Goal: Task Accomplishment & Management: Manage account settings

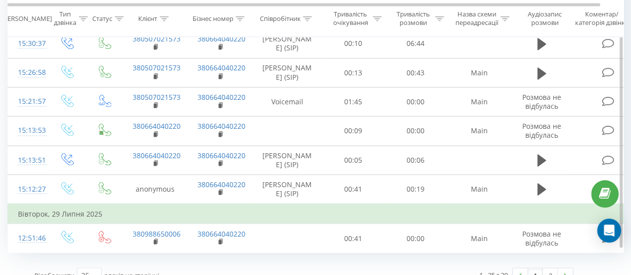
scroll to position [808, 0]
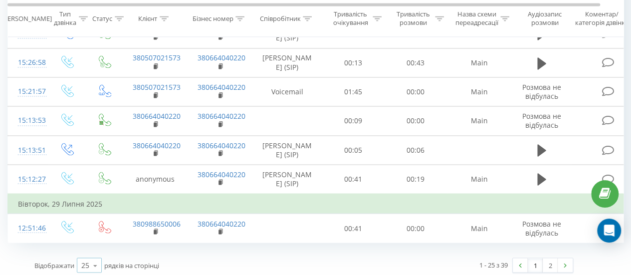
click at [96, 261] on icon at bounding box center [95, 264] width 15 height 19
click at [99, 243] on div "100" at bounding box center [89, 250] width 24 height 14
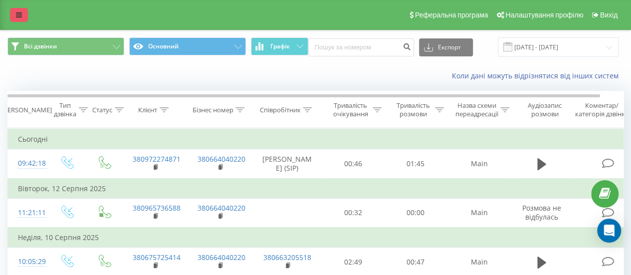
click at [19, 10] on link at bounding box center [19, 15] width 18 height 14
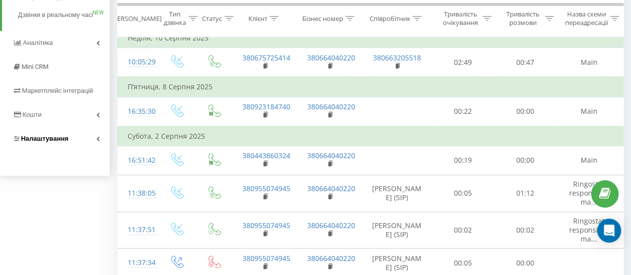
click at [56, 142] on span "Налаштування" at bounding box center [44, 138] width 47 height 7
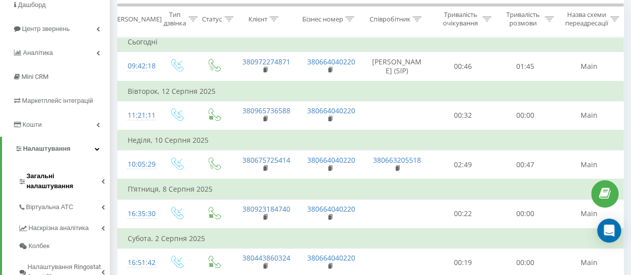
click at [63, 172] on span "Загальні налаштування" at bounding box center [63, 181] width 75 height 20
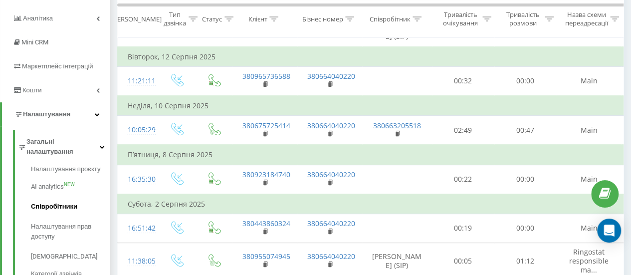
scroll to position [147, 0]
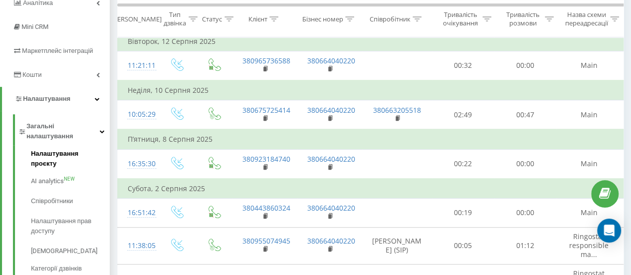
click at [70, 149] on span "Налаштування проєкту" at bounding box center [68, 159] width 74 height 20
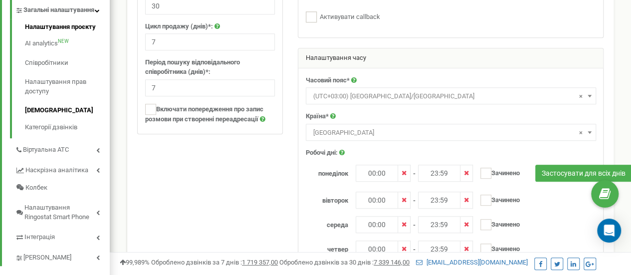
scroll to position [249, 0]
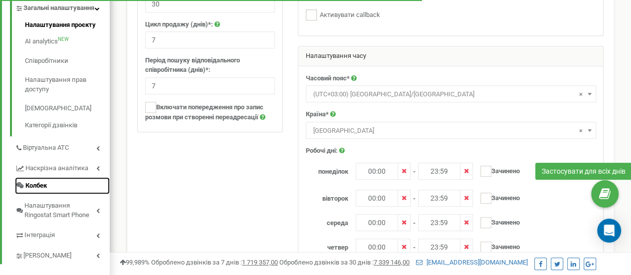
click at [43, 190] on span "Колбек" at bounding box center [35, 185] width 21 height 9
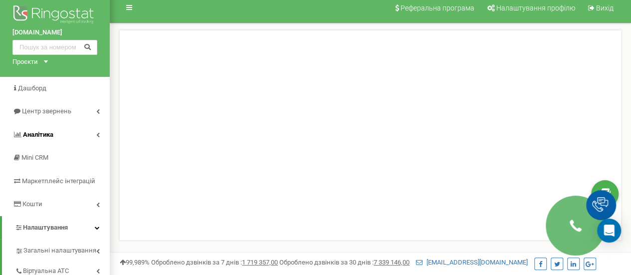
scroll to position [100, 0]
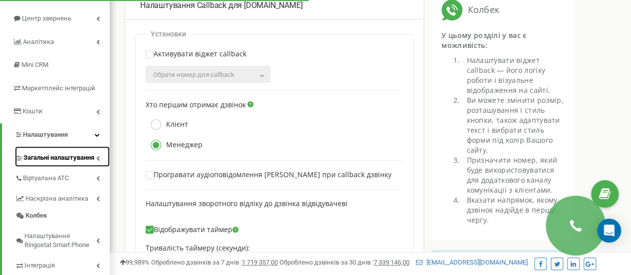
click at [58, 157] on span "Загальні налаштування" at bounding box center [58, 157] width 71 height 9
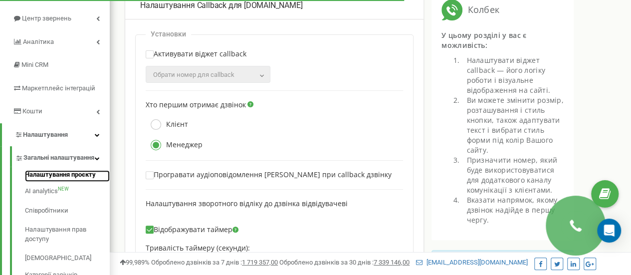
click at [53, 182] on link "Налаштування проєкту" at bounding box center [67, 176] width 85 height 12
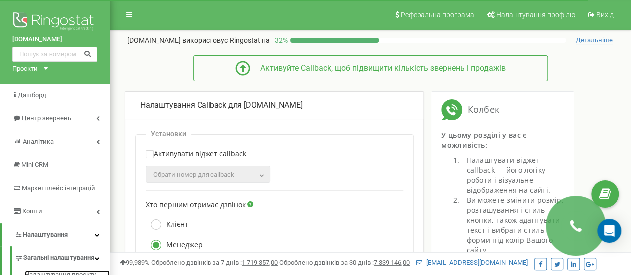
scroll to position [0, 0]
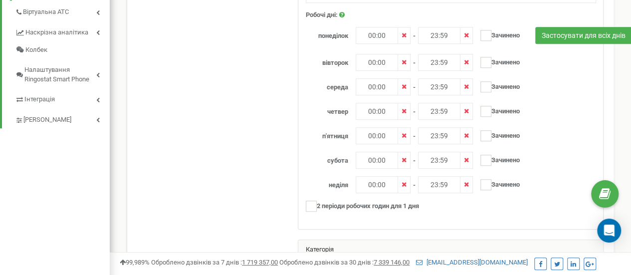
scroll to position [249, 0]
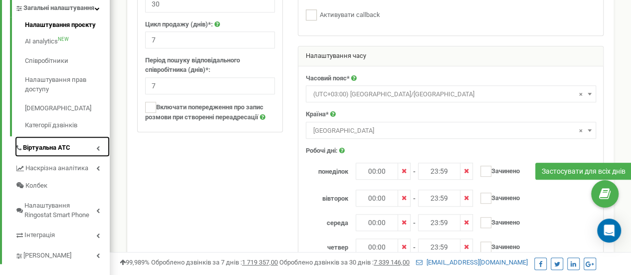
click at [73, 157] on link "Віртуальна АТС" at bounding box center [62, 146] width 95 height 20
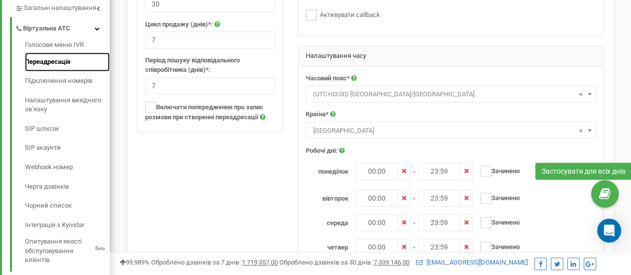
click at [60, 61] on link "Переадресація" at bounding box center [67, 61] width 85 height 19
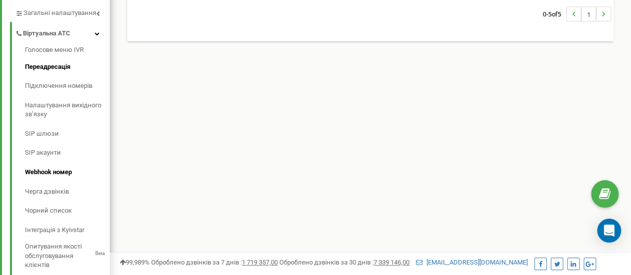
scroll to position [299, 0]
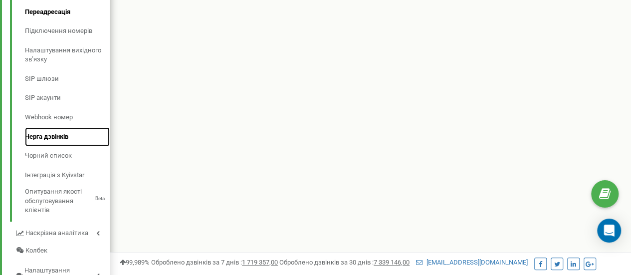
click at [52, 142] on link "Черга дзвінків" at bounding box center [67, 136] width 85 height 19
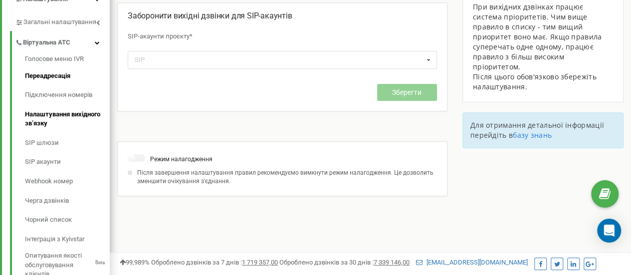
scroll to position [199, 0]
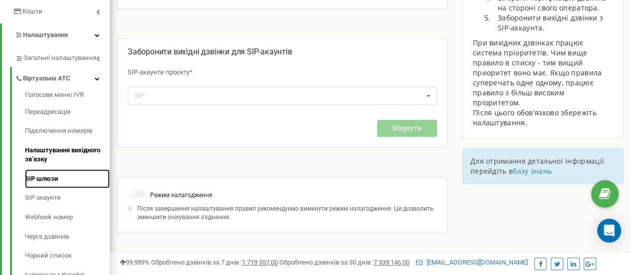
click at [47, 180] on link "SIP шлюзи" at bounding box center [67, 178] width 85 height 19
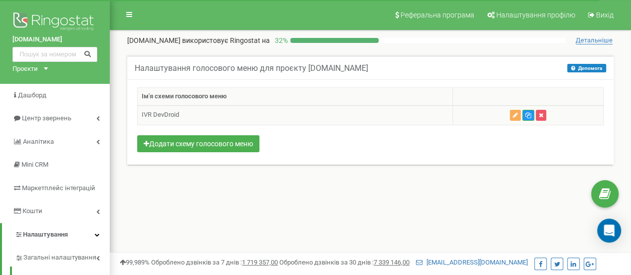
click at [187, 117] on td "IVR DevDroid" at bounding box center [295, 114] width 315 height 19
click at [167, 116] on td "IVR DevDroid" at bounding box center [295, 114] width 315 height 19
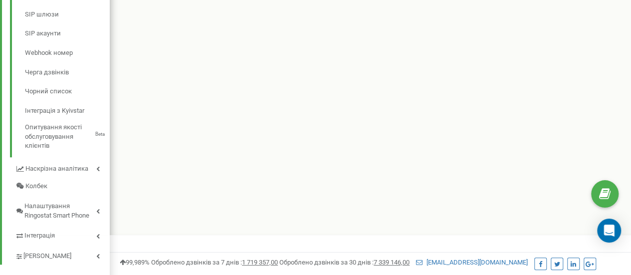
scroll to position [378, 0]
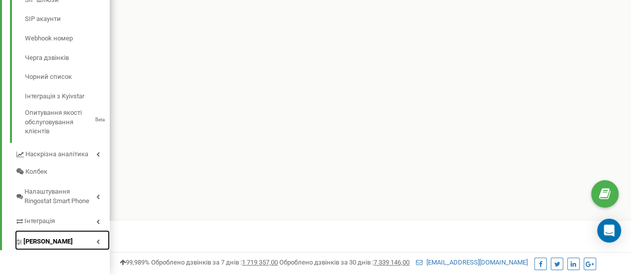
click at [65, 244] on link "[PERSON_NAME]" at bounding box center [62, 240] width 95 height 20
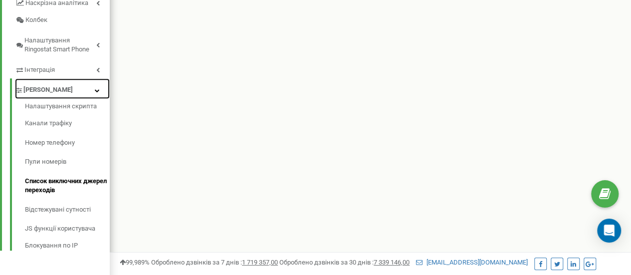
scroll to position [299, 0]
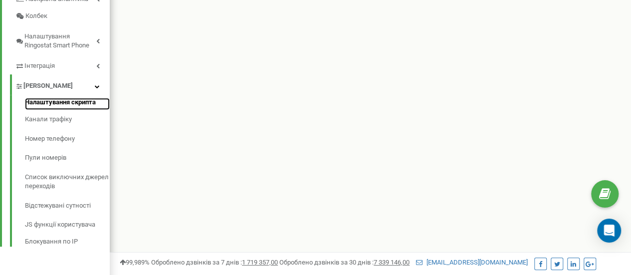
click at [41, 104] on link "Налаштування скрипта" at bounding box center [67, 104] width 85 height 12
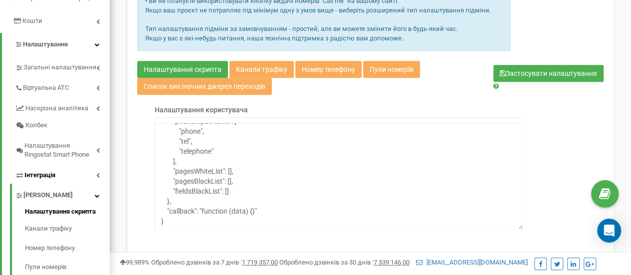
scroll to position [189, 0]
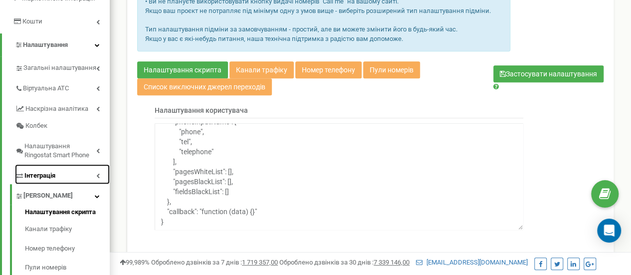
click at [56, 172] on link "Інтеграція" at bounding box center [62, 174] width 95 height 20
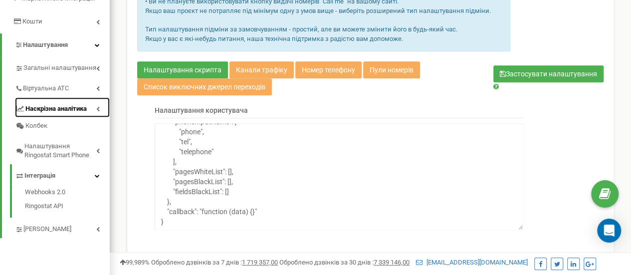
click at [54, 110] on span "Наскрізна аналітика" at bounding box center [55, 108] width 61 height 9
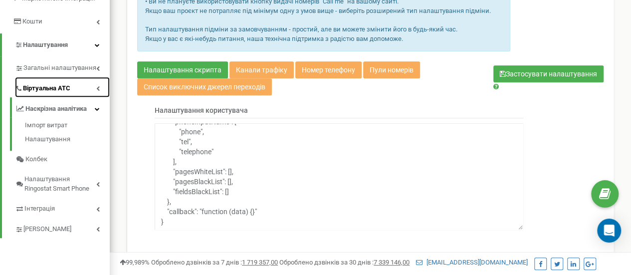
click at [50, 92] on span "Віртуальна АТС" at bounding box center [46, 88] width 47 height 9
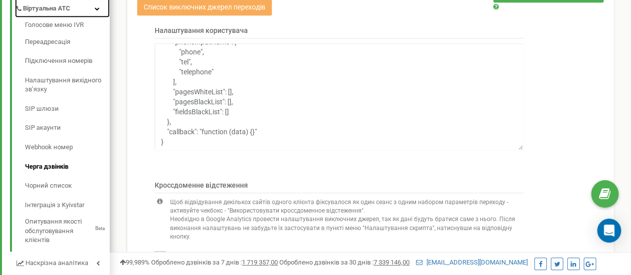
scroll to position [289, 0]
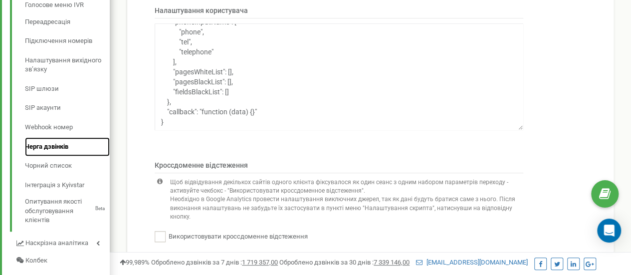
click at [49, 147] on link "Черга дзвінків" at bounding box center [67, 146] width 85 height 19
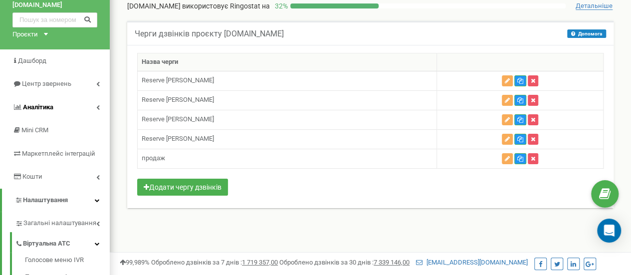
scroll to position [50, 0]
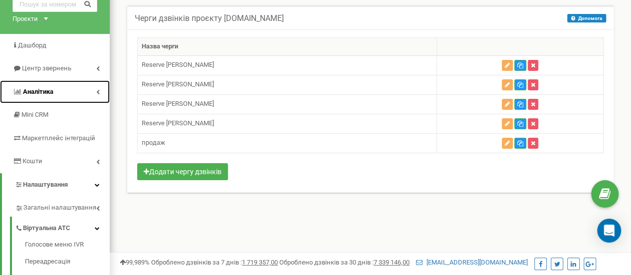
click at [39, 92] on span "Аналiтика" at bounding box center [38, 91] width 30 height 7
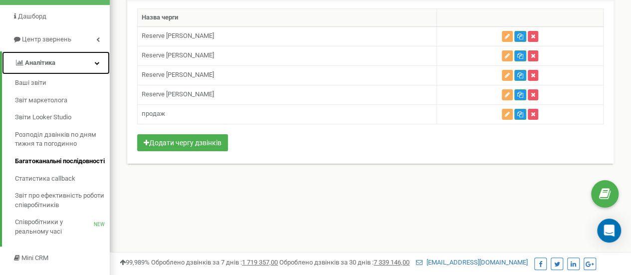
scroll to position [100, 0]
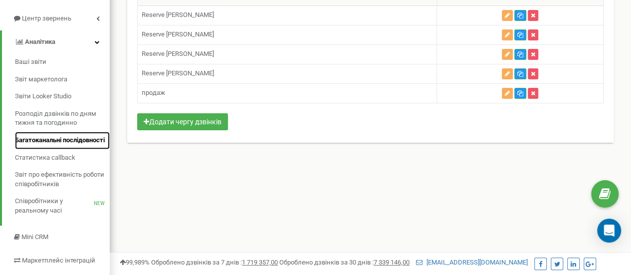
click at [48, 145] on span "Багатоканальні послідовності" at bounding box center [60, 140] width 90 height 9
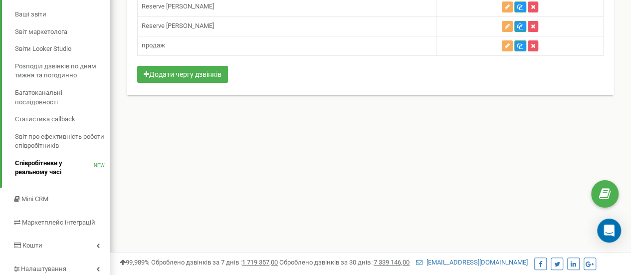
scroll to position [150, 0]
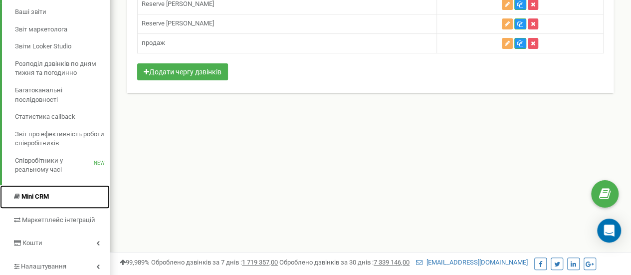
click at [51, 194] on link "Mini CRM" at bounding box center [55, 196] width 110 height 23
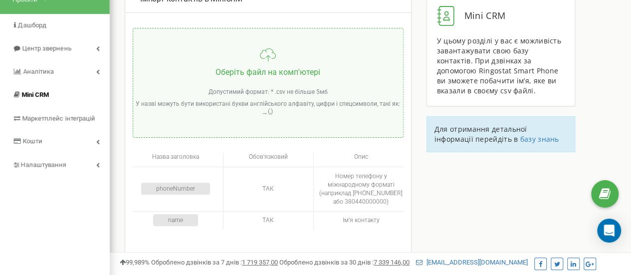
scroll to position [50, 0]
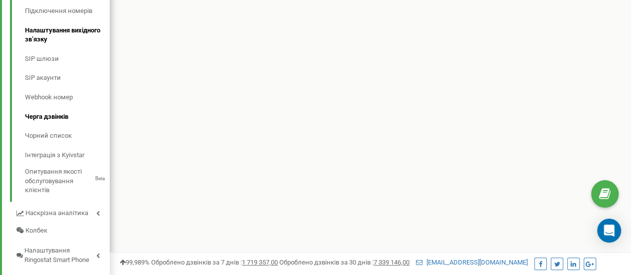
scroll to position [269, 0]
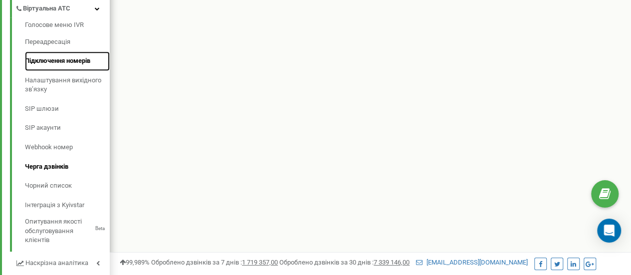
click at [50, 60] on link "Підключення номерів" at bounding box center [67, 60] width 85 height 19
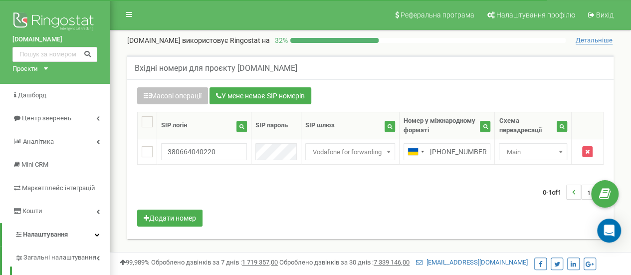
scroll to position [50, 0]
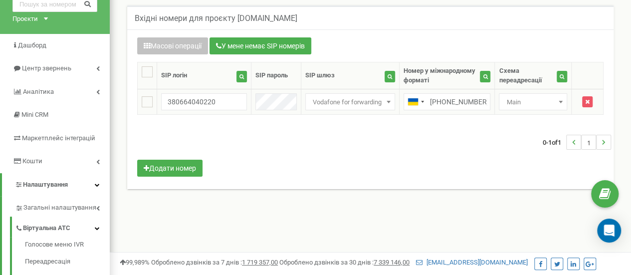
click at [528, 99] on span "Main" at bounding box center [532, 102] width 61 height 14
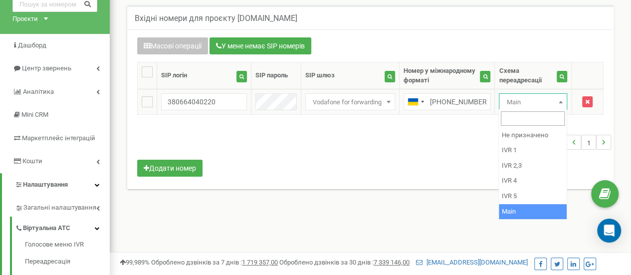
click at [528, 99] on span "Main" at bounding box center [532, 102] width 61 height 14
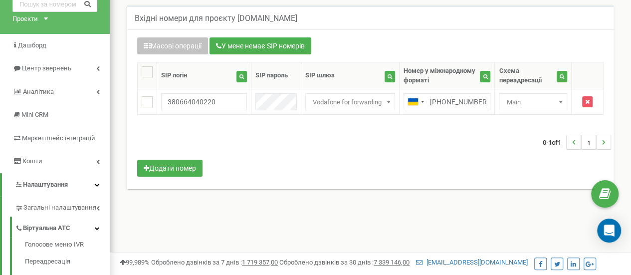
click at [279, 83] on th "SIP пароль" at bounding box center [276, 75] width 50 height 27
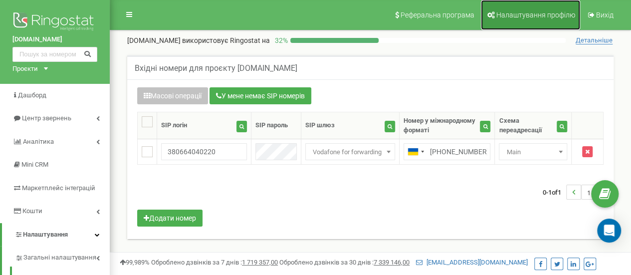
click at [509, 13] on span "Налаштування профілю" at bounding box center [535, 15] width 79 height 8
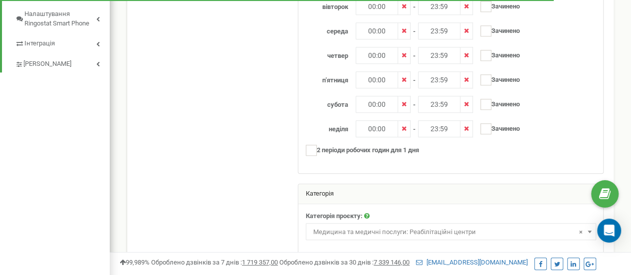
scroll to position [199, 0]
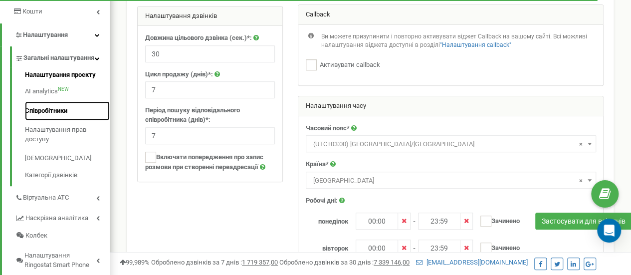
click at [52, 120] on link "Співробітники" at bounding box center [67, 110] width 85 height 19
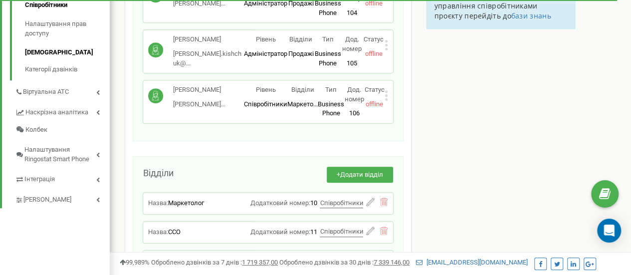
scroll to position [249, 0]
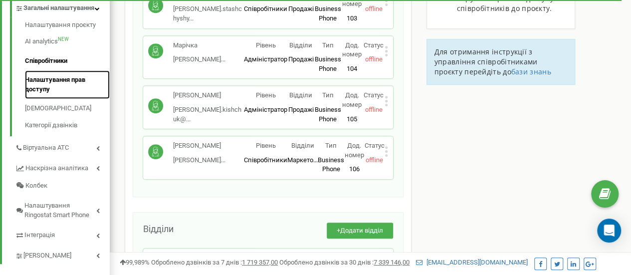
click at [59, 90] on link "Налаштування прав доступу" at bounding box center [67, 84] width 85 height 28
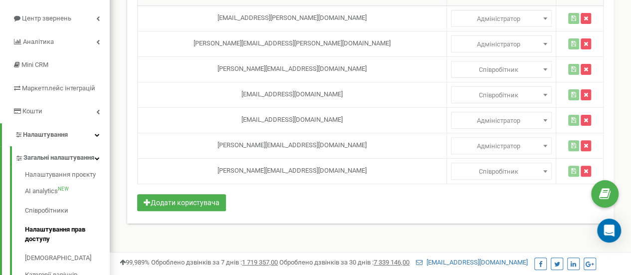
scroll to position [159, 0]
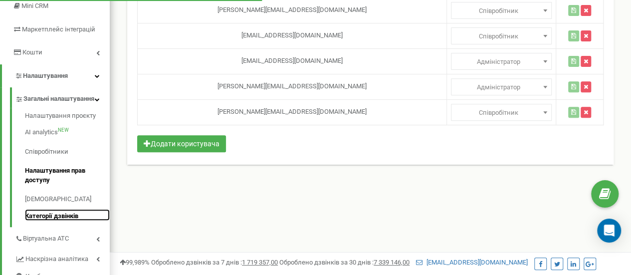
click at [51, 221] on link "Категорії дзвінків" at bounding box center [67, 215] width 85 height 12
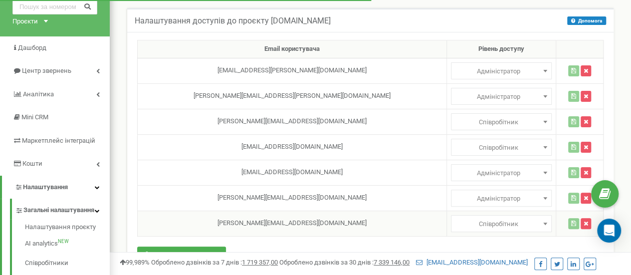
scroll to position [0, 0]
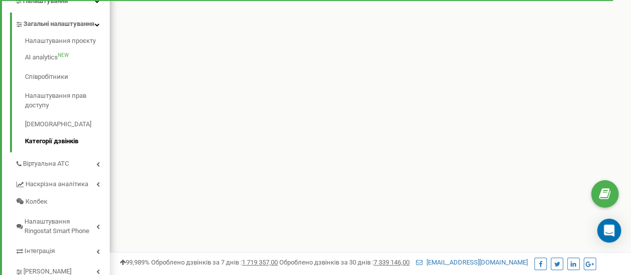
scroll to position [249, 0]
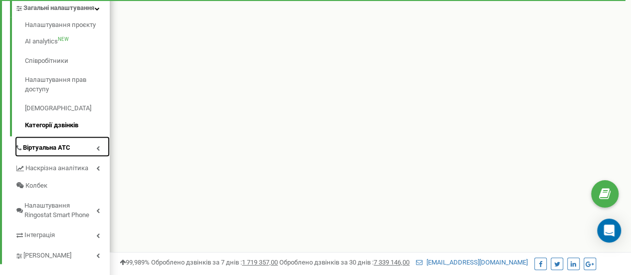
click at [59, 153] on span "Віртуальна АТС" at bounding box center [46, 147] width 47 height 9
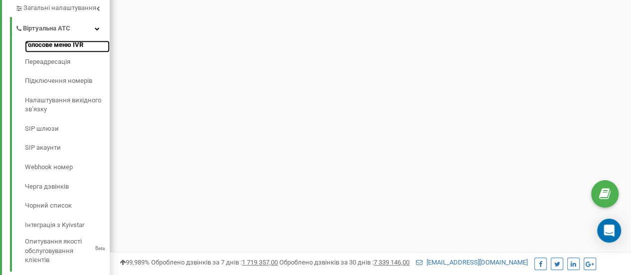
click at [59, 46] on link "Голосове меню IVR" at bounding box center [67, 46] width 85 height 12
click at [67, 44] on link "Голосове меню IVR" at bounding box center [67, 46] width 85 height 12
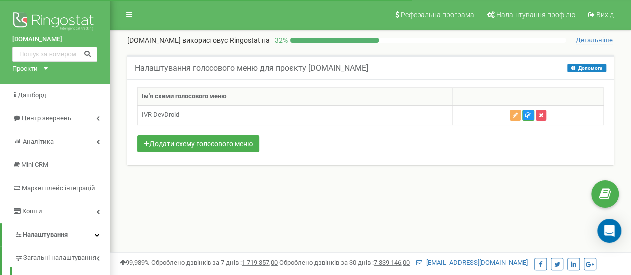
click at [199, 97] on th "Ім'я схеми голосового меню" at bounding box center [295, 97] width 315 height 18
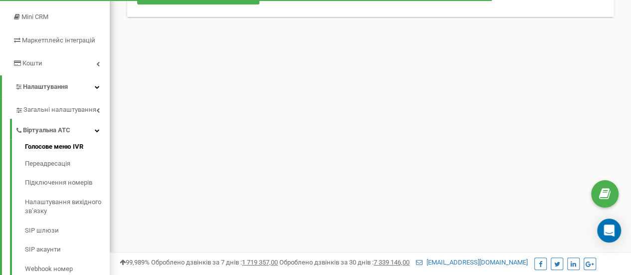
scroll to position [150, 0]
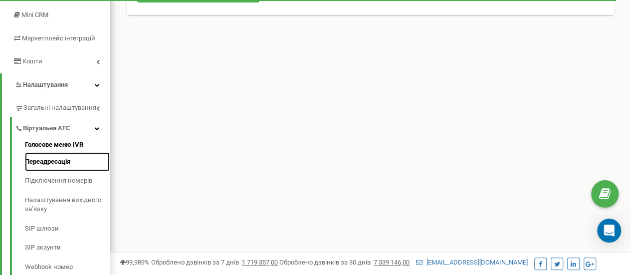
click at [56, 152] on link "Переадресація" at bounding box center [67, 161] width 85 height 19
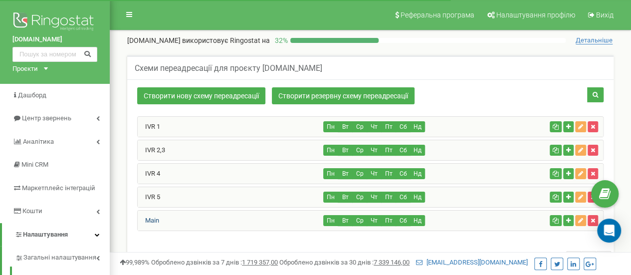
click at [150, 216] on link "Main" at bounding box center [148, 219] width 21 height 7
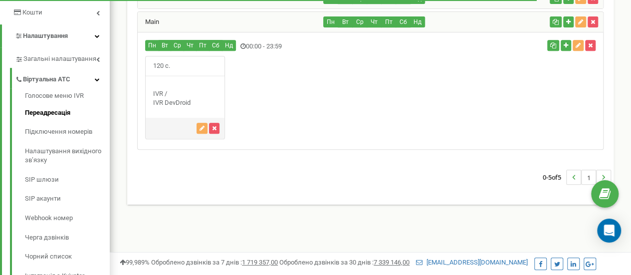
scroll to position [199, 0]
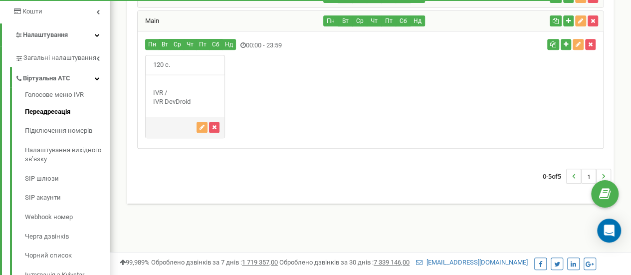
click at [181, 97] on div "IVR / IVR DevDroid" at bounding box center [185, 97] width 79 height 18
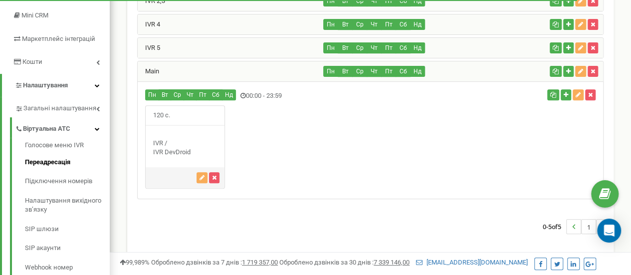
scroll to position [100, 0]
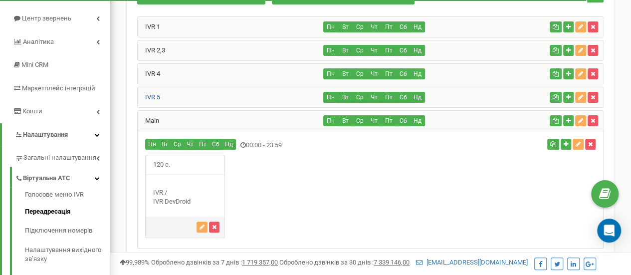
click at [156, 99] on link "IVR 5" at bounding box center [149, 96] width 22 height 7
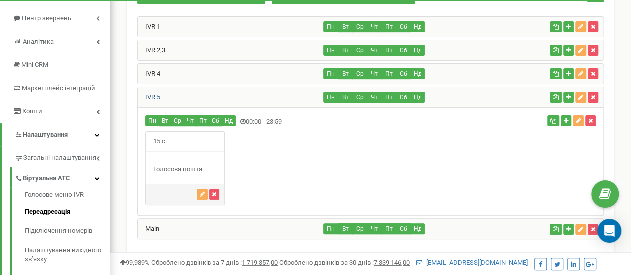
click at [155, 95] on link "IVR 5" at bounding box center [149, 96] width 22 height 7
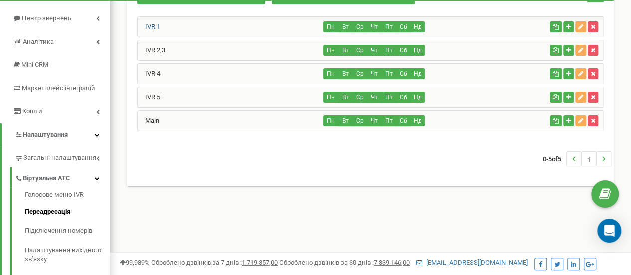
click at [154, 23] on link "IVR 1" at bounding box center [149, 26] width 22 height 7
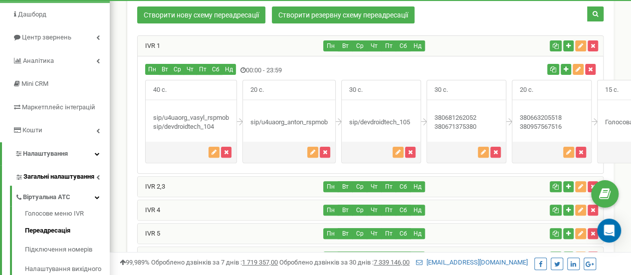
scroll to position [79, 0]
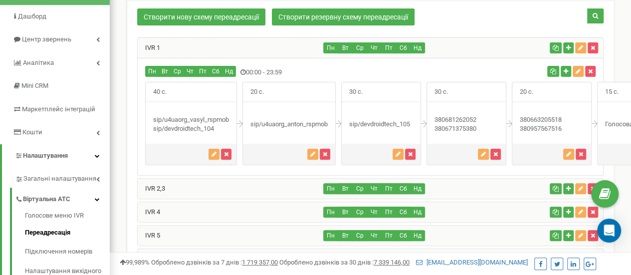
drag, startPoint x: 283, startPoint y: 123, endPoint x: 313, endPoint y: 125, distance: 29.5
click at [313, 125] on div "sip/u4uaorg_anton_rspmob" at bounding box center [289, 124] width 92 height 9
click at [308, 125] on div "sip/u4uaorg_anton_rspmob" at bounding box center [289, 124] width 92 height 9
drag, startPoint x: 384, startPoint y: 122, endPoint x: 395, endPoint y: 123, distance: 11.5
click at [395, 123] on div "sip/devdroidtech_105" at bounding box center [380, 124] width 79 height 9
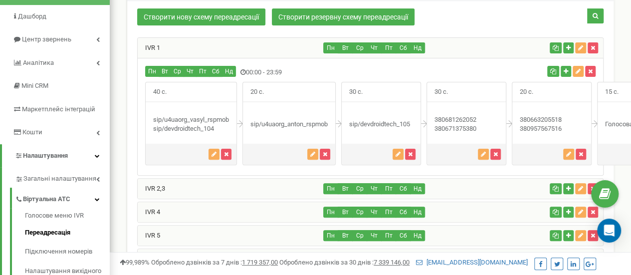
click at [390, 116] on div "30 с." at bounding box center [381, 123] width 80 height 83
drag, startPoint x: 568, startPoint y: 116, endPoint x: 548, endPoint y: 116, distance: 19.9
click at [548, 116] on div "380663205518" at bounding box center [551, 124] width 79 height 18
click at [551, 118] on div "380663205518" at bounding box center [551, 124] width 79 height 18
drag, startPoint x: 613, startPoint y: 112, endPoint x: 607, endPoint y: 112, distance: 6.0
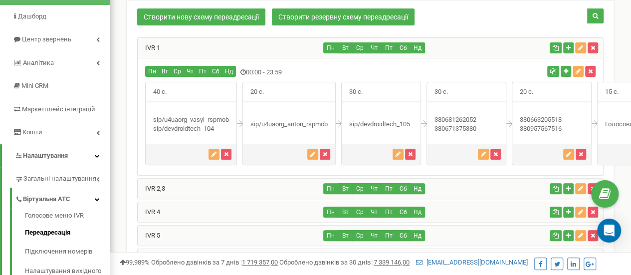
click at [607, 112] on div "15 с." at bounding box center [637, 123] width 80 height 83
click at [617, 107] on div "15 с." at bounding box center [637, 123] width 80 height 83
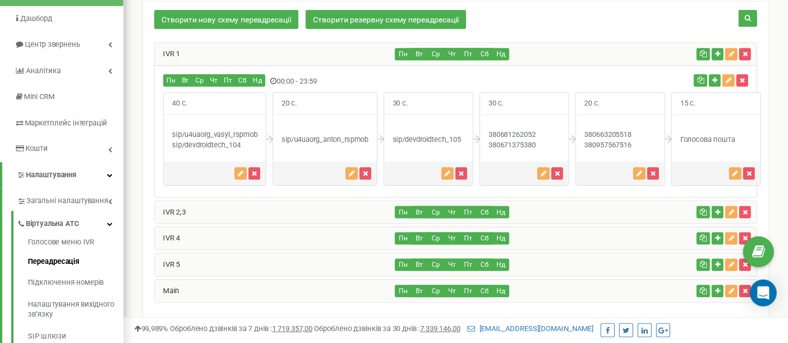
scroll to position [78, 0]
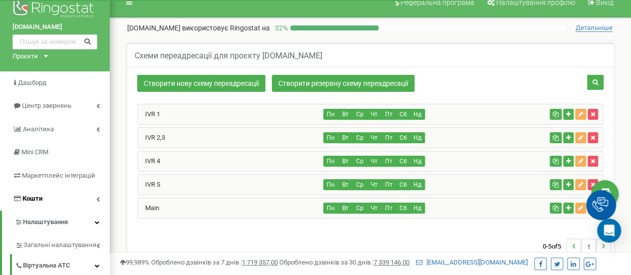
scroll to position [50, 0]
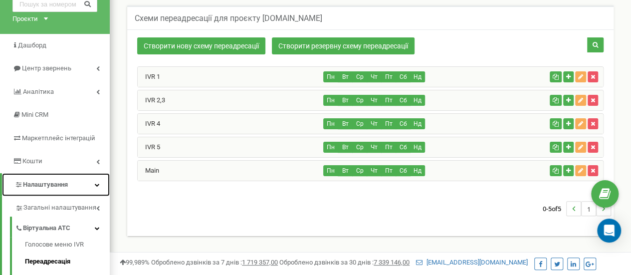
click at [64, 182] on span "Налаштування" at bounding box center [45, 183] width 45 height 7
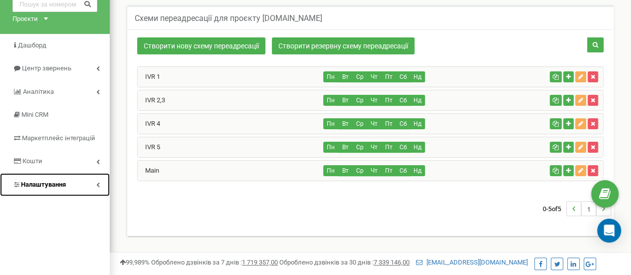
click at [62, 183] on span "Налаштування" at bounding box center [43, 183] width 45 height 7
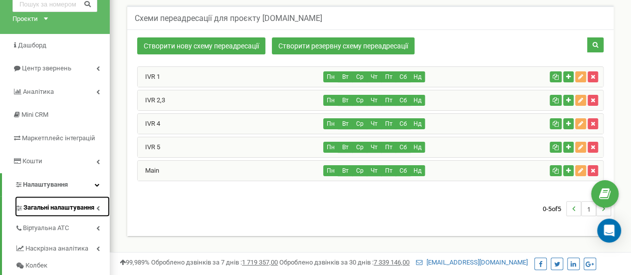
click at [54, 208] on span "Загальні налаштування" at bounding box center [58, 207] width 71 height 9
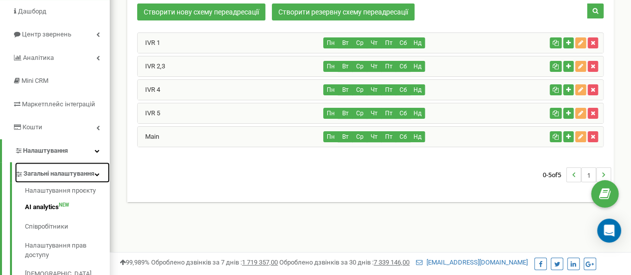
scroll to position [100, 0]
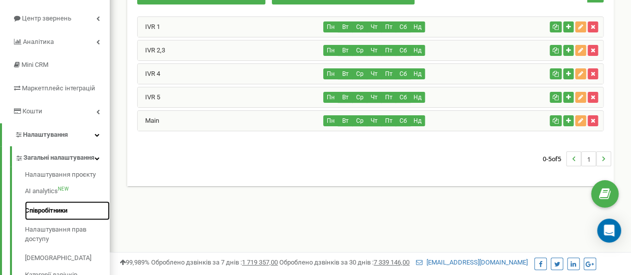
click at [58, 218] on link "Співробітники" at bounding box center [67, 210] width 85 height 19
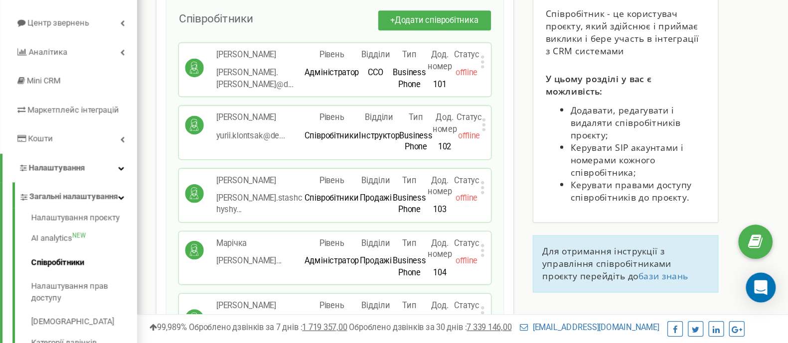
scroll to position [150, 0]
